Goal: Communication & Community: Answer question/provide support

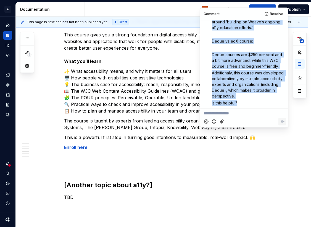
scroll to position [205, 0]
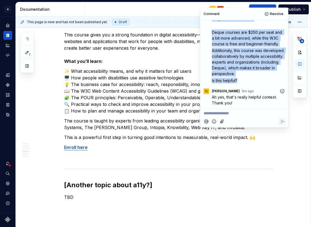
type textarea "*"
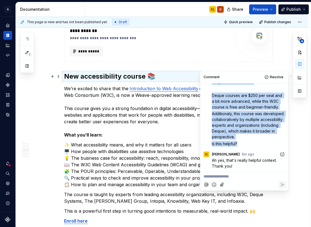
scroll to position [763, 0]
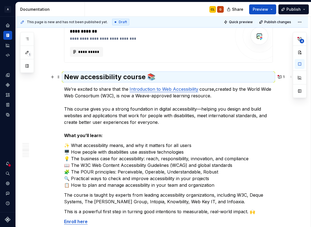
click at [67, 89] on p "We’re excited to share that the Introduction to Web Accessibility course , crea…" at bounding box center [168, 112] width 209 height 53
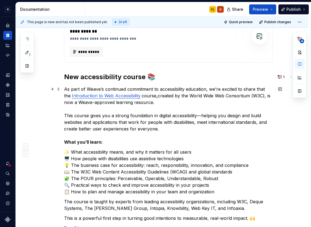
click at [190, 107] on p "As part of Weave’s continued commitment to accessibility education, we’re excit…" at bounding box center [168, 116] width 209 height 60
click at [196, 89] on p "As part of Weave’s continued commitment to accessibility education, we’re excit…" at bounding box center [168, 116] width 209 height 60
click at [186, 109] on p "As part of Weave’s continued commitment to accessibility education, we’re excit…" at bounding box center [168, 116] width 209 height 60
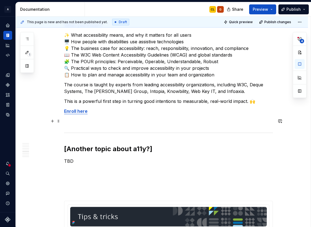
scroll to position [881, 0]
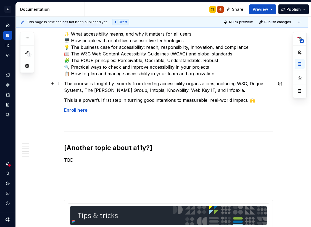
click at [228, 89] on p "The course is taught by experts from leading accessibility organizations, inclu…" at bounding box center [168, 86] width 209 height 13
click at [75, 84] on p "The course is taught by experts from leading accessibility organizations, inclu…" at bounding box center [168, 86] width 209 height 13
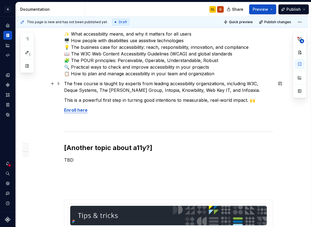
click at [245, 91] on p "The free course is taught by experts from leading accessibility organizations, …" at bounding box center [168, 86] width 209 height 13
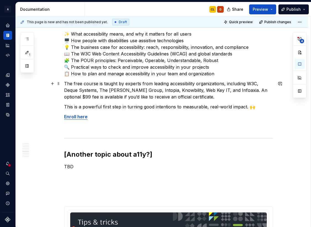
click at [73, 97] on p "The free course is taught by experts from leading accessibility organizations, …" at bounding box center [168, 90] width 209 height 20
click at [264, 90] on p "The free course is taught by experts from leading accessibility organizations, …" at bounding box center [168, 90] width 209 height 20
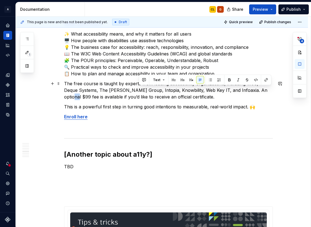
click at [264, 90] on p "The free course is taught by experts from leading accessibility organizations, …" at bounding box center [168, 90] width 209 height 20
click at [262, 90] on p "The free course is taught by experts from leading accessibility organizations, …" at bounding box center [168, 90] width 209 height 20
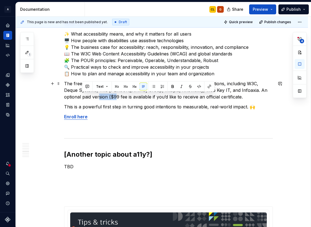
drag, startPoint x: 100, startPoint y: 97, endPoint x: 83, endPoint y: 96, distance: 17.1
click at [83, 96] on p "The free course is taught by experts from leading accessibility organizations, …" at bounding box center [168, 90] width 209 height 20
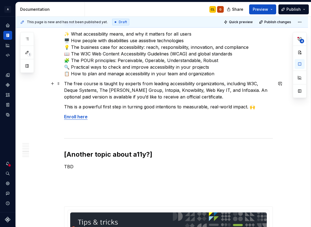
click at [106, 97] on p "The free course is taught by experts from leading accessibility organizations, …" at bounding box center [168, 90] width 209 height 20
click at [142, 125] on p at bounding box center [168, 126] width 209 height 7
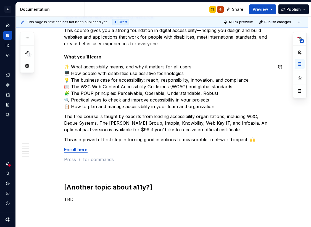
scroll to position [849, 0]
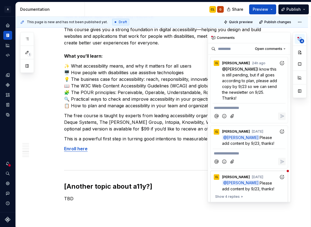
click at [303, 41] on span "4" at bounding box center [301, 41] width 4 height 4
type textarea "*"
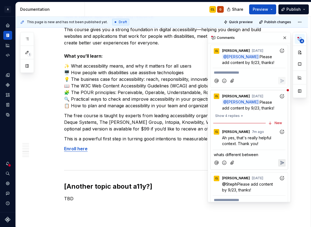
scroll to position [96, 0]
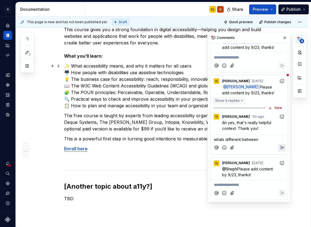
click at [235, 99] on span "Show 4 replies" at bounding box center [227, 101] width 25 height 4
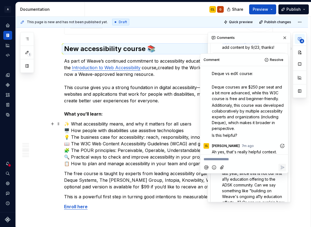
scroll to position [205, 0]
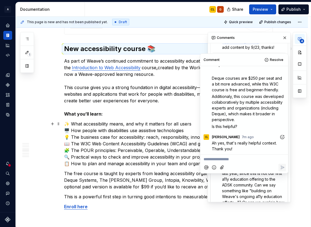
click at [220, 158] on p "**********" at bounding box center [243, 159] width 81 height 6
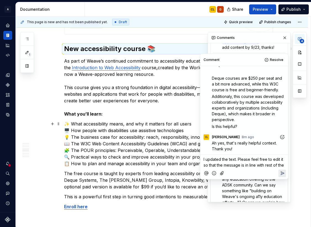
drag, startPoint x: 266, startPoint y: 165, endPoint x: 268, endPoint y: 169, distance: 4.3
click at [268, 168] on p "I updated the text. Please feel free to edit it so that the message is in line …" at bounding box center [243, 162] width 81 height 12
click at [217, 169] on span "I updated the text. Please feel free to edit it so that the message is in line …" at bounding box center [243, 165] width 81 height 16
click at [281, 179] on icon "Reply" at bounding box center [282, 179] width 6 height 6
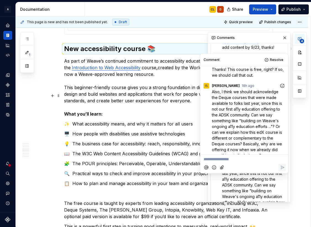
scroll to position [46, 0]
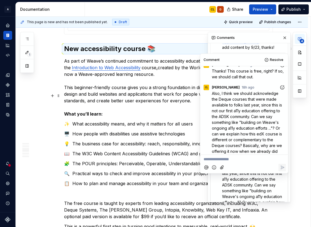
click at [54, 57] on div "**********" at bounding box center [162, 205] width 292 height 1860
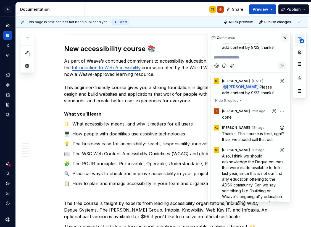
click at [285, 38] on button "button" at bounding box center [285, 38] width 8 height 8
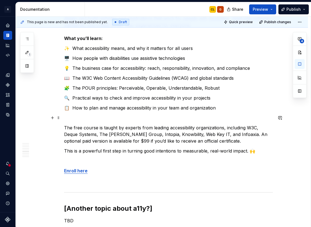
scroll to position [896, 0]
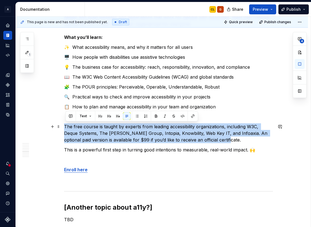
drag, startPoint x: 217, startPoint y: 141, endPoint x: 66, endPoint y: 128, distance: 151.8
click at [66, 128] on p "The free course is taught by experts from leading accessibility organizations, …" at bounding box center [168, 133] width 209 height 20
copy p "The free course is taught by experts from leading accessibility organizations, …"
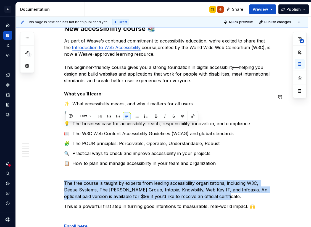
scroll to position [953, 0]
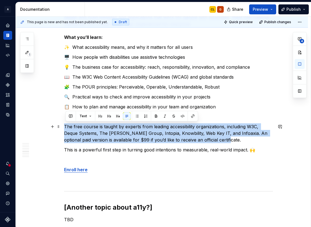
click at [139, 137] on p "The free course is taught by experts from leading accessibility organizations, …" at bounding box center [168, 133] width 209 height 20
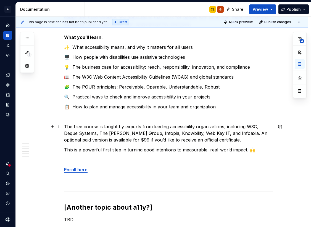
click at [121, 141] on p "The free course is taught by experts from leading accessibility organizations, …" at bounding box center [168, 133] width 209 height 20
click at [78, 170] on strong "Enroll here" at bounding box center [75, 170] width 23 height 6
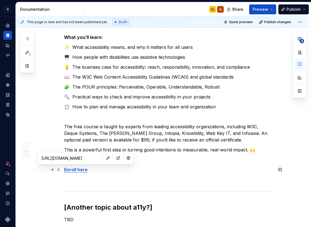
click at [102, 170] on p "Enroll here" at bounding box center [168, 169] width 209 height 7
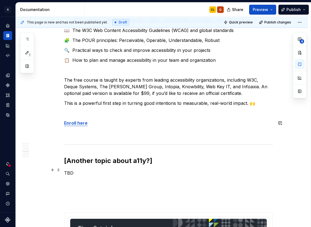
scroll to position [916, 0]
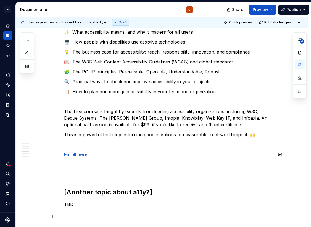
type textarea "*"
